Goal: Task Accomplishment & Management: Use online tool/utility

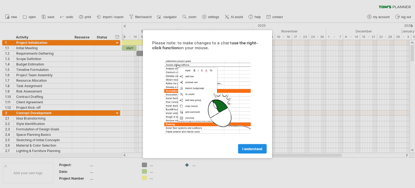
click at [246, 148] on span "I understand" at bounding box center [252, 148] width 20 height 4
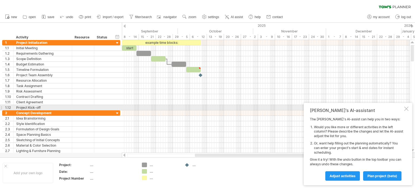
click at [408, 109] on div "[PERSON_NAME]'s AI-assistant The [PERSON_NAME]'s AI-assist can help you in two …" at bounding box center [358, 144] width 109 height 82
click at [407, 109] on div at bounding box center [406, 108] width 4 height 4
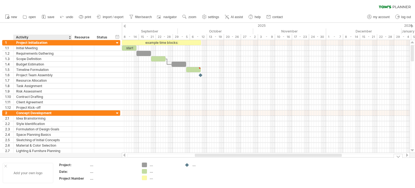
click at [19, 169] on div "Add your own logo" at bounding box center [28, 173] width 50 height 20
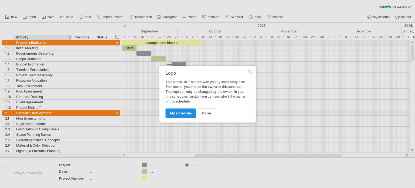
click at [178, 113] on span "my schedules" at bounding box center [181, 113] width 22 height 4
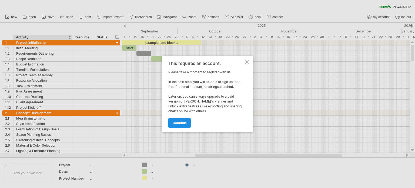
click at [178, 123] on span "continue" at bounding box center [180, 123] width 14 height 4
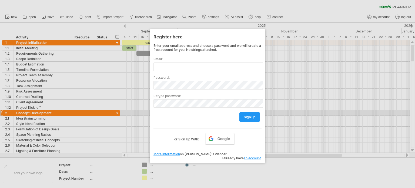
click at [295, 115] on div at bounding box center [207, 94] width 415 height 188
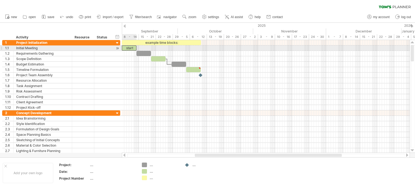
click at [127, 46] on div "start" at bounding box center [129, 47] width 15 height 5
click at [127, 46] on div "*****" at bounding box center [129, 47] width 15 height 5
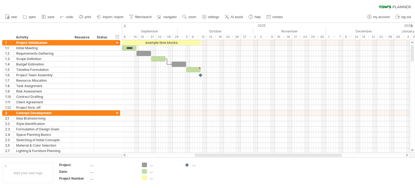
click at [124, 28] on div at bounding box center [124, 26] width 2 height 4
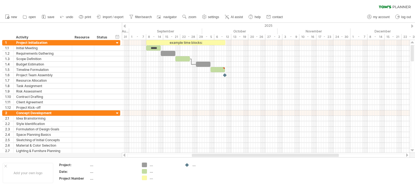
click at [124, 28] on div at bounding box center [124, 26] width 2 height 4
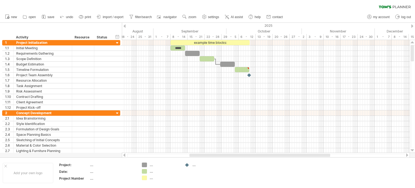
click at [124, 28] on div at bounding box center [124, 26] width 2 height 4
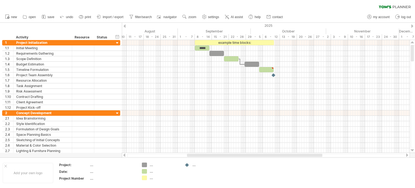
click at [124, 28] on div at bounding box center [124, 26] width 2 height 4
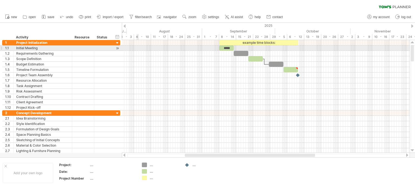
click at [137, 47] on div at bounding box center [266, 47] width 288 height 5
click at [64, 51] on div "Requirements Gathering" at bounding box center [42, 53] width 53 height 5
click at [64, 51] on input "**********" at bounding box center [42, 53] width 53 height 5
click at [116, 49] on div at bounding box center [117, 48] width 5 height 6
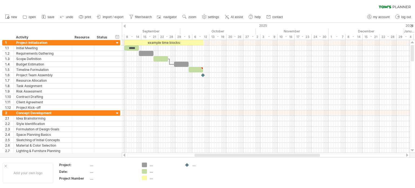
click at [126, 25] on div "2025" at bounding box center [56, 26] width 695 height 6
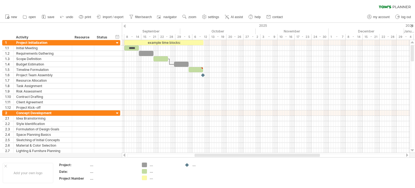
click at [125, 26] on div at bounding box center [124, 26] width 2 height 4
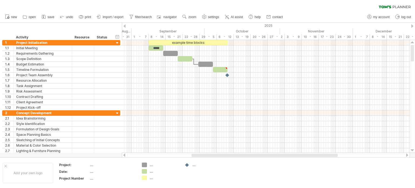
click at [125, 26] on div at bounding box center [124, 26] width 2 height 4
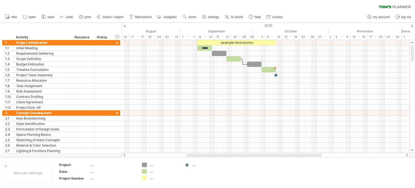
click at [125, 26] on div at bounding box center [124, 26] width 2 height 4
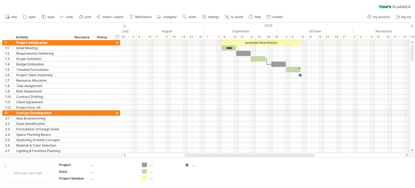
click at [412, 25] on div at bounding box center [412, 26] width 2 height 4
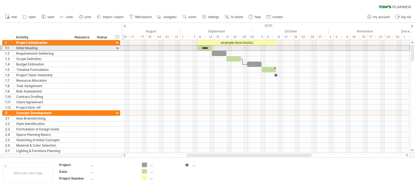
click at [1, 48] on div at bounding box center [1, 48] width 2 height 6
click at [70, 49] on div at bounding box center [71, 47] width 3 height 5
click at [57, 48] on div "Initial Meeting" at bounding box center [42, 47] width 53 height 5
click at [0, 0] on input "**********" at bounding box center [0, 0] width 0 height 0
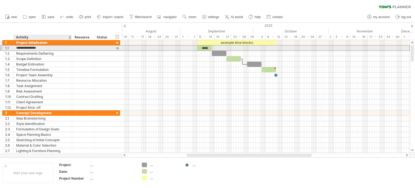
click at [57, 48] on input "**********" at bounding box center [42, 47] width 53 height 5
type input "*"
click at [33, 51] on div "Requirements Gathering" at bounding box center [42, 53] width 53 height 5
click at [31, 48] on div at bounding box center [42, 47] width 53 height 5
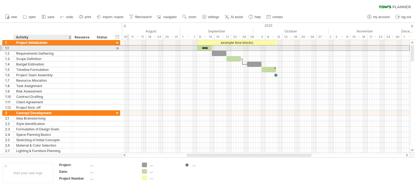
click at [31, 48] on input "text" at bounding box center [42, 47] width 53 height 5
type input "**********"
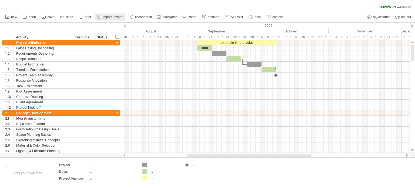
click at [113, 18] on span "import / export" at bounding box center [113, 17] width 21 height 4
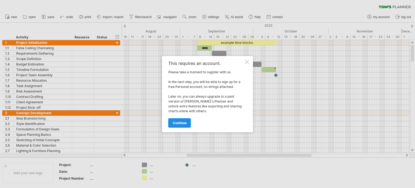
click at [182, 121] on span "continue" at bounding box center [180, 123] width 14 height 4
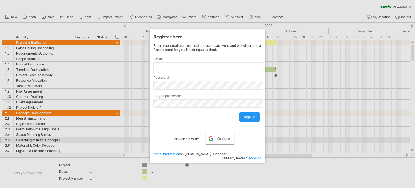
click at [215, 142] on link "Google" at bounding box center [219, 138] width 29 height 11
